Goal: Information Seeking & Learning: Learn about a topic

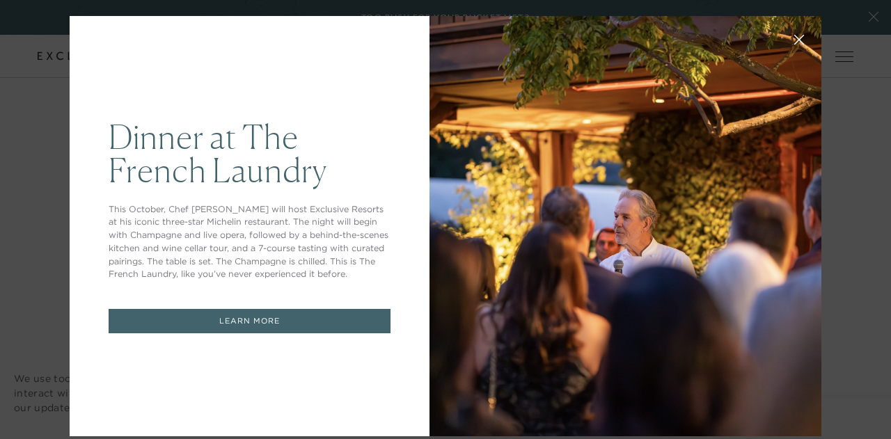
click at [794, 42] on button at bounding box center [799, 38] width 33 height 33
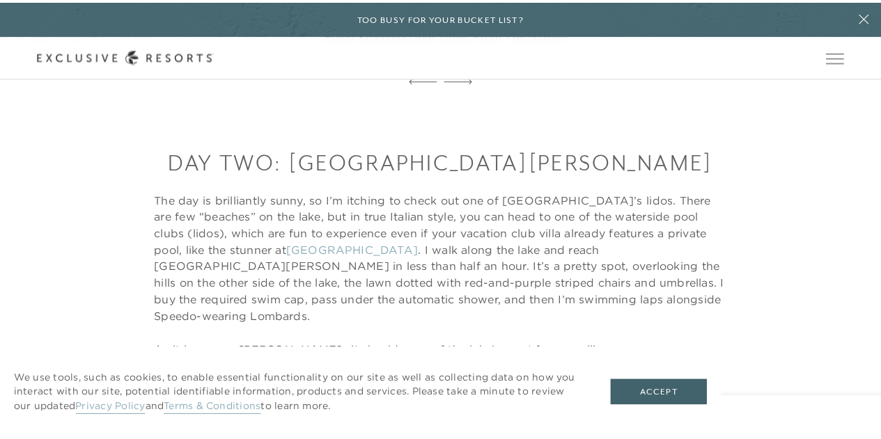
scroll to position [1536, 0]
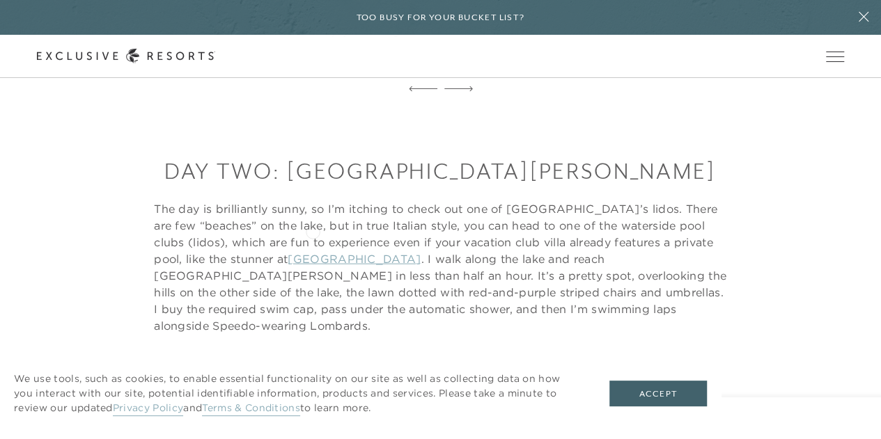
click at [313, 252] on link "Villa Pendido" at bounding box center [354, 259] width 133 height 14
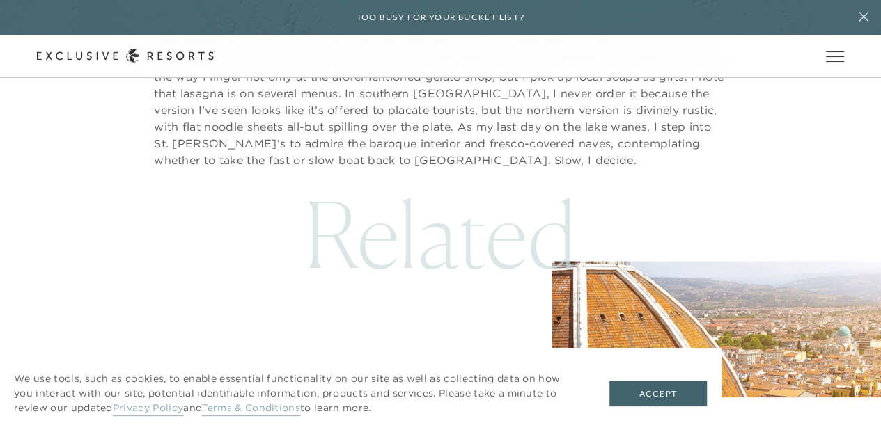
scroll to position [3904, 0]
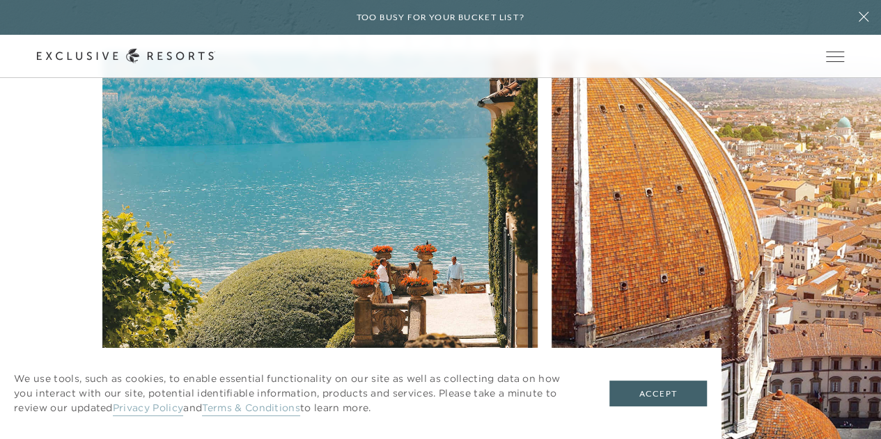
click at [200, 157] on img at bounding box center [319, 342] width 479 height 639
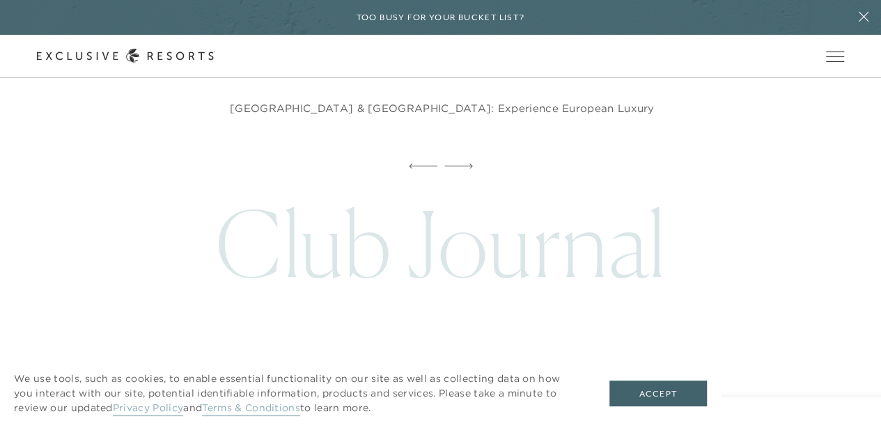
scroll to position [7383, 0]
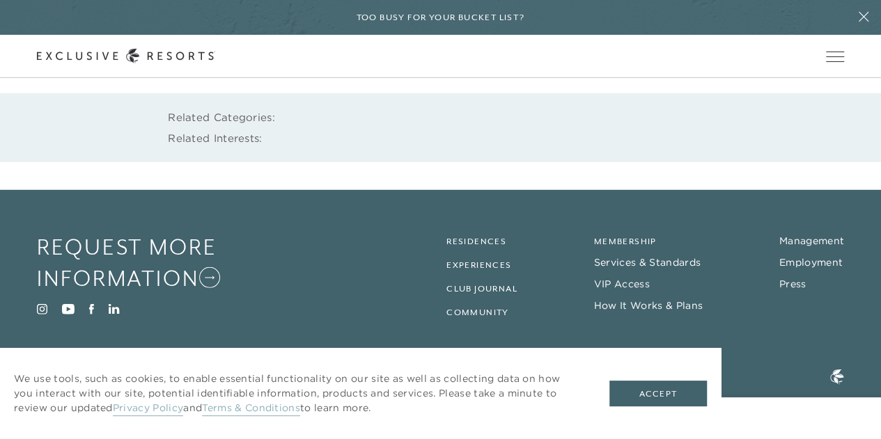
scroll to position [3904, 0]
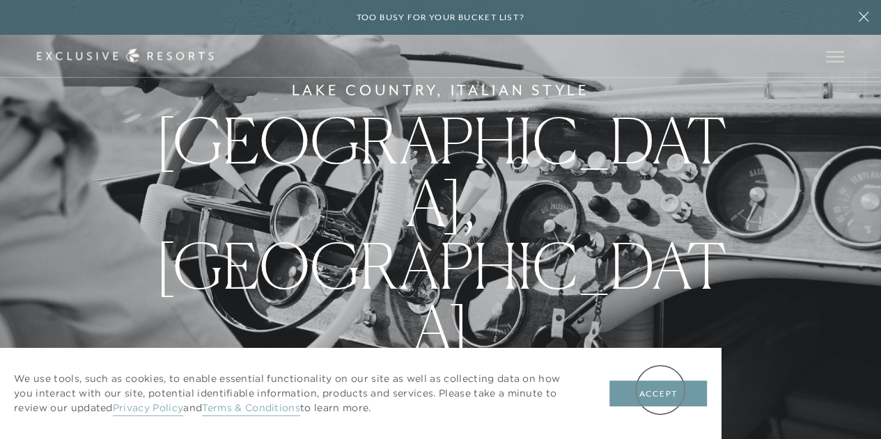
click at [660, 390] on button "Accept" at bounding box center [658, 394] width 98 height 26
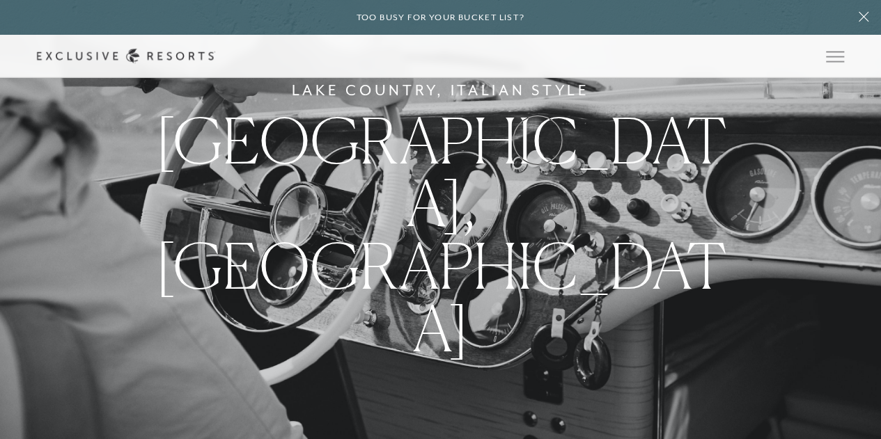
click at [0, 0] on link "Experience Collection" at bounding box center [0, 0] width 0 height 0
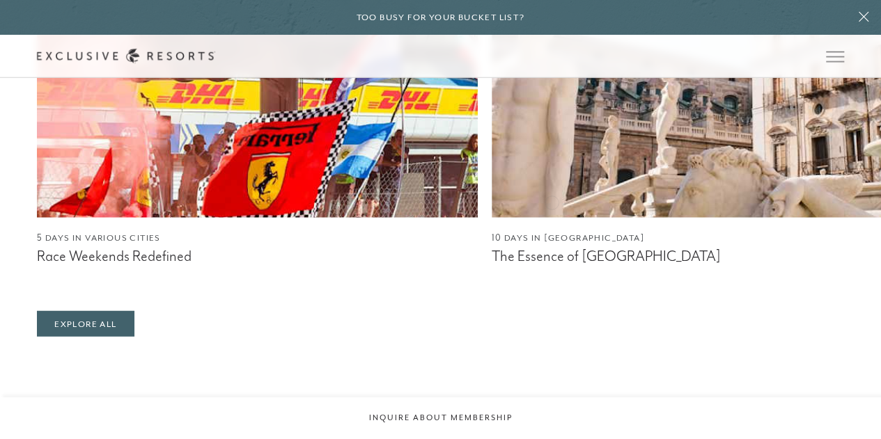
scroll to position [1672, 0]
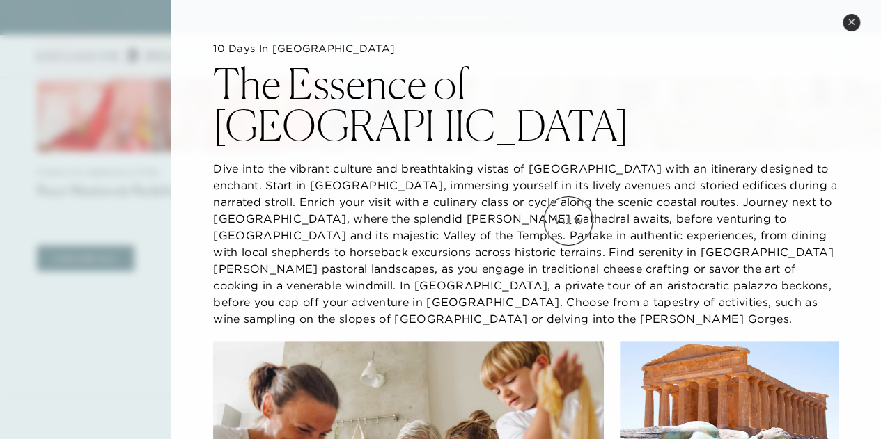
scroll to position [1393, 0]
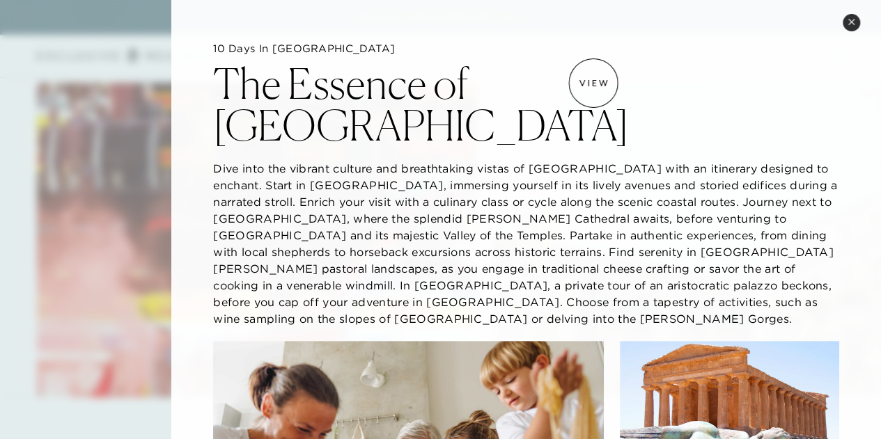
click at [593, 83] on div "The Essence of [GEOGRAPHIC_DATA]" at bounding box center [526, 101] width 626 height 91
click at [853, 26] on button "Close quickview" at bounding box center [851, 22] width 17 height 17
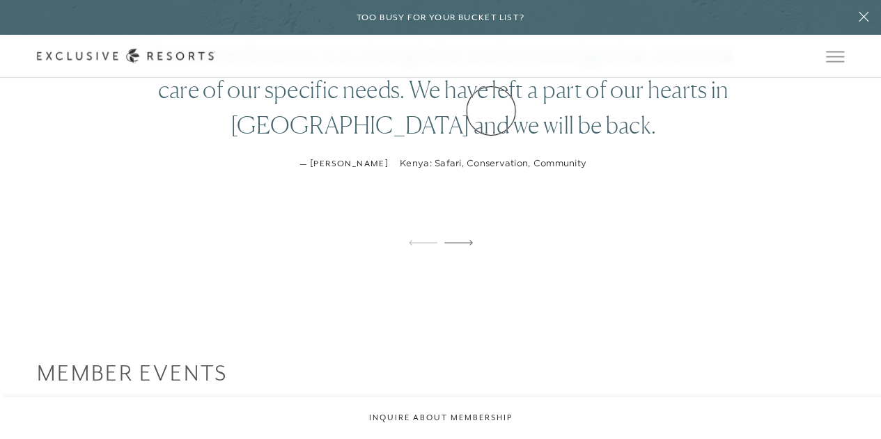
scroll to position [2159, 0]
